Goal: Task Accomplishment & Management: Use online tool/utility

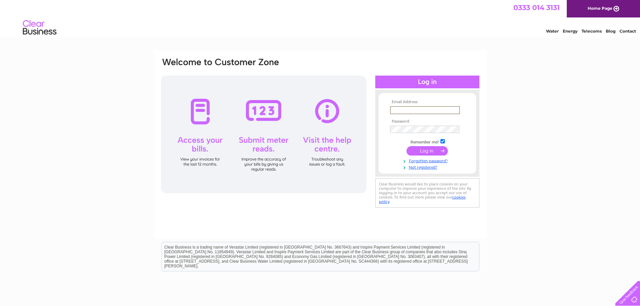
type input "mail@lindsayburns.co.uk"
click at [423, 148] on input "submit" at bounding box center [427, 150] width 41 height 9
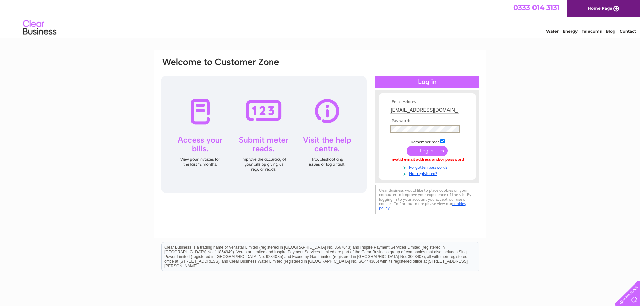
click at [428, 151] on input "submit" at bounding box center [427, 150] width 41 height 9
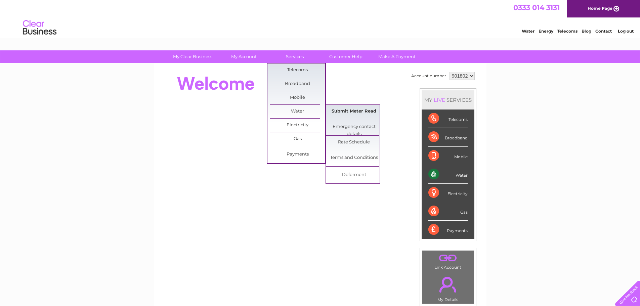
click at [352, 111] on link "Submit Meter Read" at bounding box center [353, 111] width 55 height 13
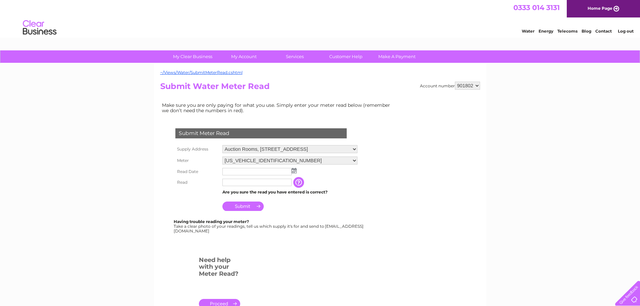
click at [295, 172] on img at bounding box center [294, 170] width 5 height 5
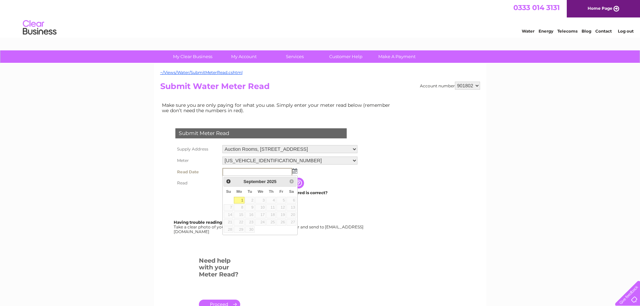
click at [240, 201] on link "1" at bounding box center [239, 200] width 10 height 7
type input "2025/09/01"
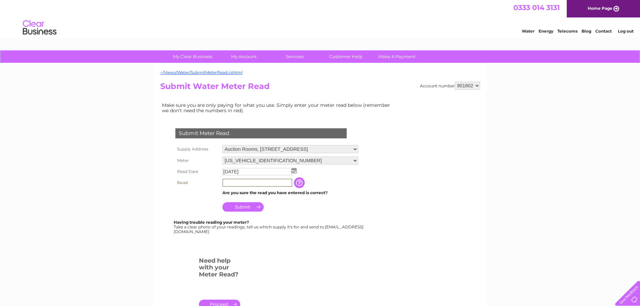
click at [240, 184] on input "text" at bounding box center [258, 183] width 70 height 8
type input "00099"
click at [242, 208] on input "Submit" at bounding box center [243, 206] width 41 height 9
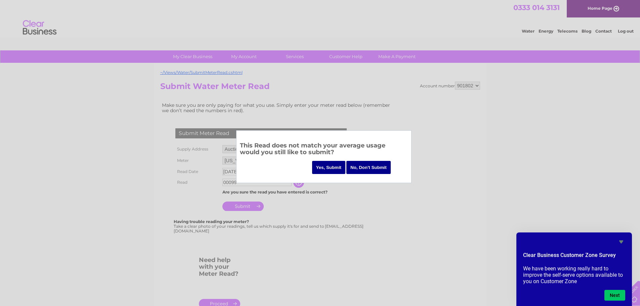
click at [329, 168] on input "Yes, Submit" at bounding box center [329, 167] width 34 height 13
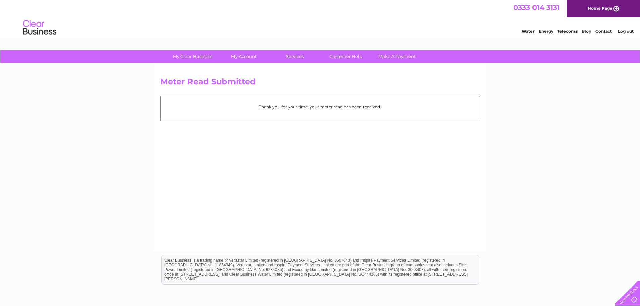
click at [625, 32] on link "Log out" at bounding box center [626, 31] width 16 height 5
